Goal: Task Accomplishment & Management: Complete application form

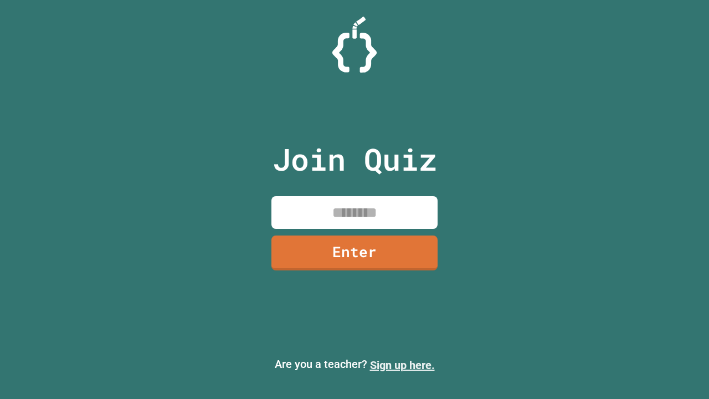
click at [402, 365] on link "Sign up here." at bounding box center [402, 364] width 65 height 13
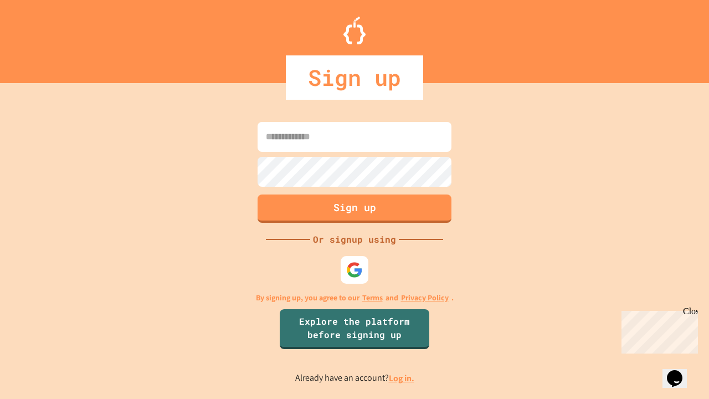
click at [402, 378] on link "Log in." at bounding box center [401, 378] width 25 height 12
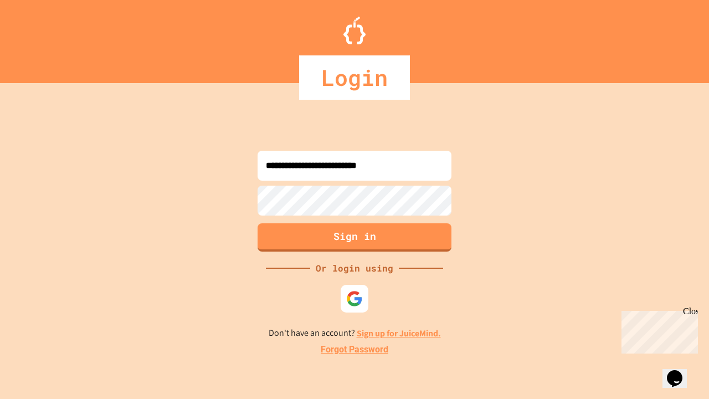
type input "**********"
